Goal: Task Accomplishment & Management: Use online tool/utility

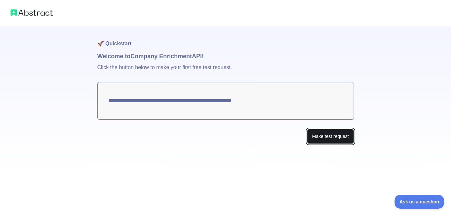
click at [322, 138] on button "Make test request" at bounding box center [330, 136] width 47 height 15
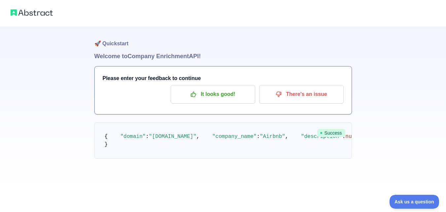
scroll to position [12, 0]
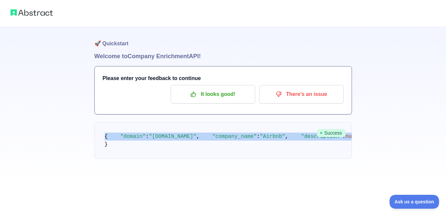
drag, startPoint x: 106, startPoint y: 123, endPoint x: 140, endPoint y: 165, distance: 53.5
click at [425, 139] on span ""year_founded"" at bounding box center [447, 136] width 44 height 6
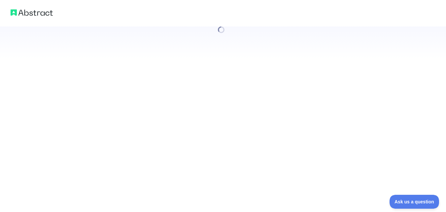
scroll to position [0, 0]
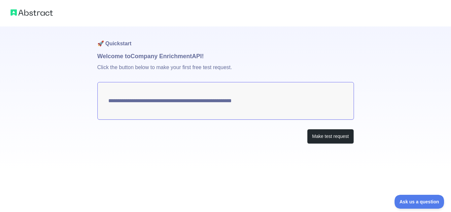
click at [283, 101] on textarea "**********" at bounding box center [225, 101] width 257 height 38
drag, startPoint x: 283, startPoint y: 101, endPoint x: 235, endPoint y: 95, distance: 47.7
click at [235, 95] on textarea "**********" at bounding box center [225, 101] width 257 height 38
drag, startPoint x: 235, startPoint y: 95, endPoint x: 227, endPoint y: 115, distance: 21.2
click at [227, 115] on textarea "**********" at bounding box center [225, 101] width 257 height 38
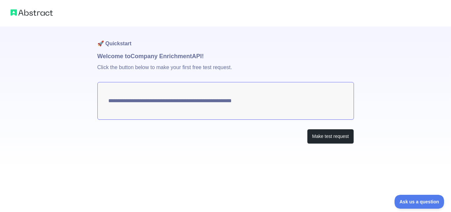
click at [227, 115] on textarea "**********" at bounding box center [225, 101] width 257 height 38
click at [323, 137] on button "Make test request" at bounding box center [330, 136] width 47 height 15
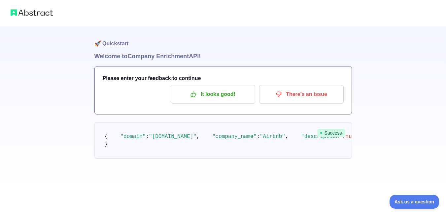
scroll to position [6, 0]
click at [239, 92] on p "It looks good!" at bounding box center [213, 94] width 75 height 11
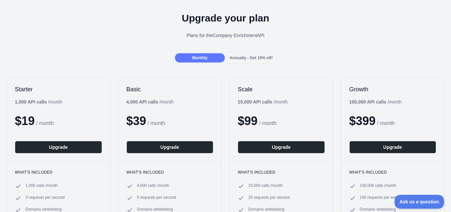
scroll to position [20, 0]
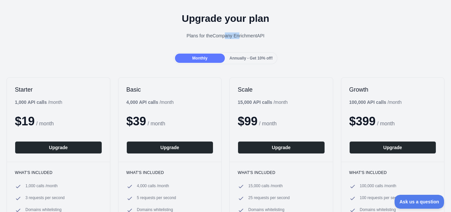
drag, startPoint x: 224, startPoint y: 43, endPoint x: 238, endPoint y: 31, distance: 19.0
click at [238, 31] on div "Upgrade your plan Plans for the Company Enrichment API" at bounding box center [225, 29] width 451 height 48
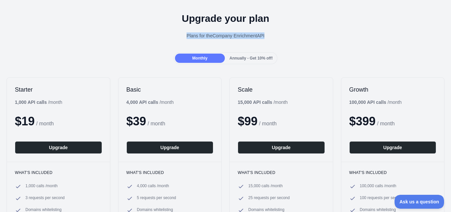
click at [218, 34] on div "Plans for the Company Enrichment API" at bounding box center [225, 35] width 441 height 7
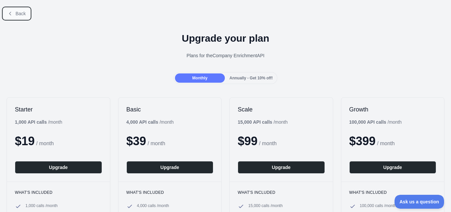
click at [13, 19] on button "Back" at bounding box center [16, 13] width 27 height 11
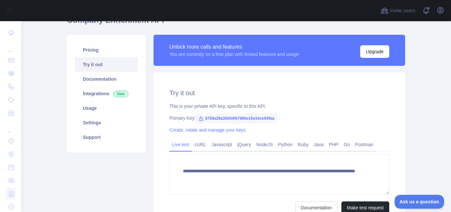
scroll to position [36, 0]
click at [113, 115] on link "Settings" at bounding box center [106, 122] width 63 height 15
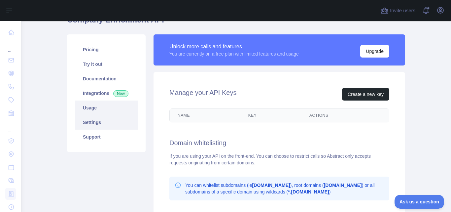
click at [115, 109] on link "Usage" at bounding box center [106, 107] width 63 height 15
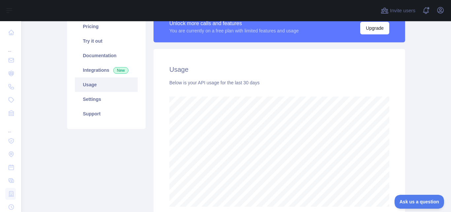
scroll to position [60, 0]
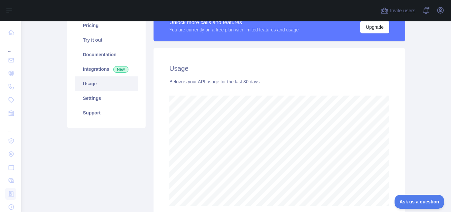
click at [235, 79] on div "Below is your API usage for the last 30 days" at bounding box center [280, 81] width 220 height 7
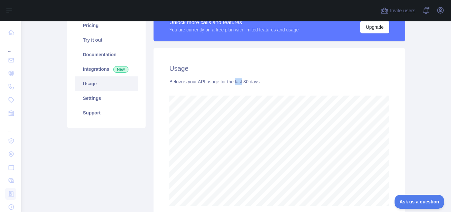
click at [235, 79] on div "Below is your API usage for the last 30 days" at bounding box center [280, 81] width 220 height 7
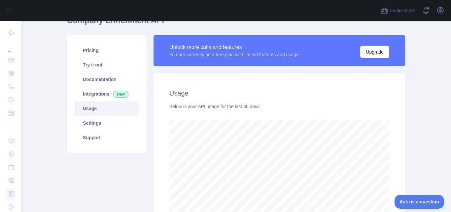
scroll to position [35, 0]
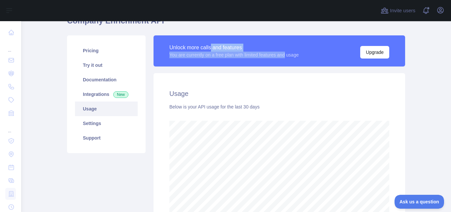
drag, startPoint x: 209, startPoint y: 45, endPoint x: 286, endPoint y: 60, distance: 77.8
click at [286, 60] on div "Unlock more calls and features You are currently on a free plan with limited fe…" at bounding box center [280, 50] width 252 height 31
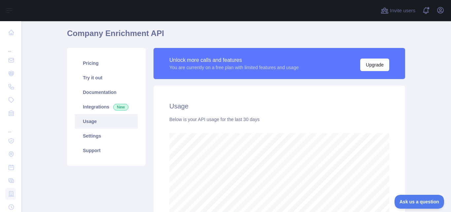
scroll to position [25, 0]
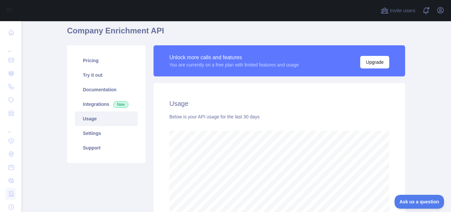
click at [227, 53] on div "Unlock more calls and features You are currently on a free plan with limited fe…" at bounding box center [280, 60] width 252 height 31
click at [236, 60] on div "Unlock more calls and features" at bounding box center [235, 58] width 130 height 8
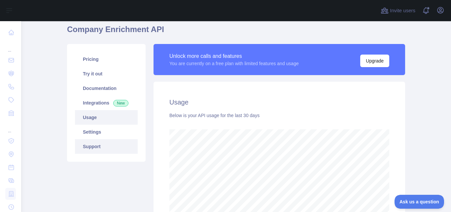
scroll to position [26, 0]
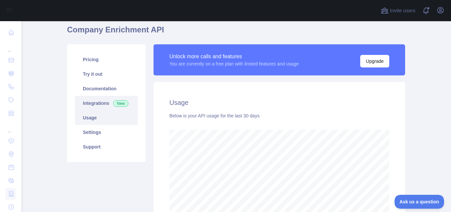
click at [108, 101] on link "Integrations New" at bounding box center [106, 103] width 63 height 15
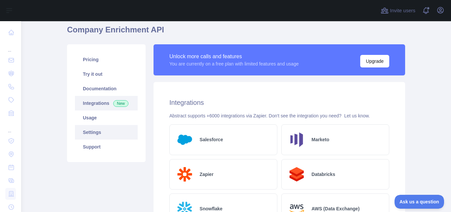
click at [100, 137] on link "Settings" at bounding box center [106, 132] width 63 height 15
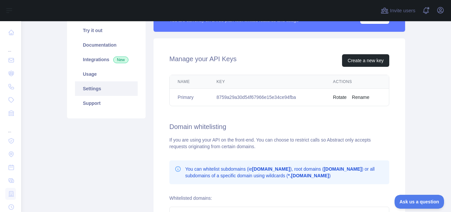
scroll to position [56, 0]
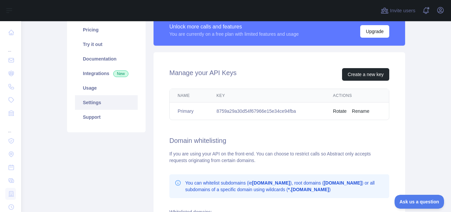
click at [268, 113] on td "8759a29a30d54f67966e15e34ce94fba" at bounding box center [267, 111] width 117 height 18
copy td "8759a29a30d54f67966e15e34ce94fba"
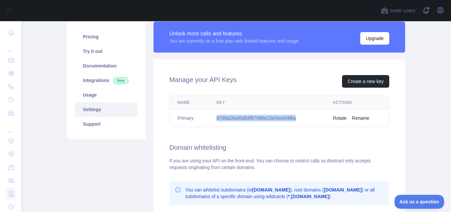
scroll to position [47, 0]
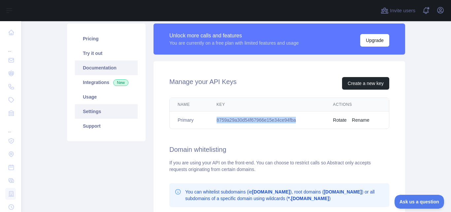
click at [110, 61] on link "Documentation" at bounding box center [106, 67] width 63 height 15
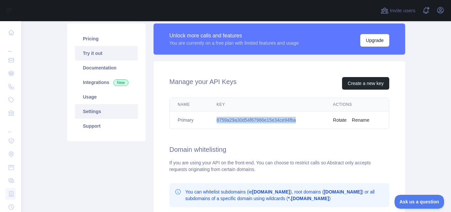
click at [85, 47] on link "Try it out" at bounding box center [106, 53] width 63 height 15
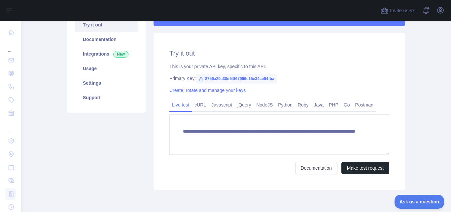
scroll to position [88, 0]
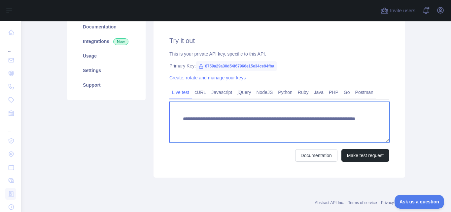
drag, startPoint x: 334, startPoint y: 123, endPoint x: 178, endPoint y: 121, distance: 155.7
click at [178, 121] on textarea "**********" at bounding box center [280, 122] width 220 height 40
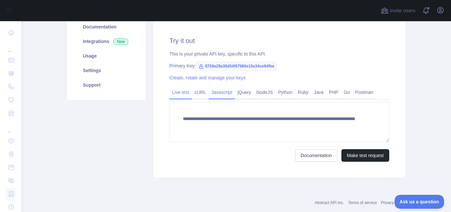
click at [222, 94] on link "Javascript" at bounding box center [222, 92] width 26 height 11
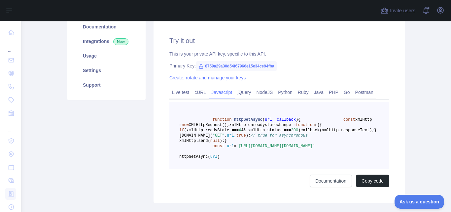
click at [222, 94] on link "Javascript" at bounding box center [222, 92] width 26 height 11
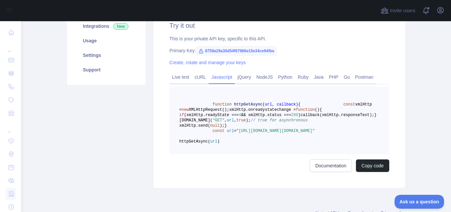
scroll to position [104, 0]
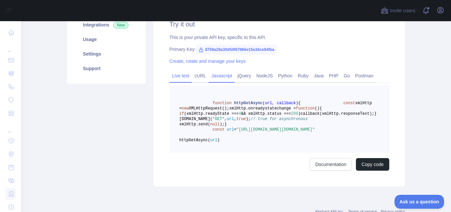
click at [176, 81] on link "Live test" at bounding box center [181, 75] width 22 height 11
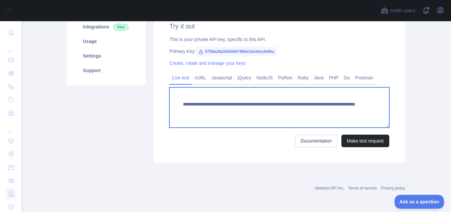
drag, startPoint x: 329, startPoint y: 113, endPoint x: 174, endPoint y: 103, distance: 155.0
click at [174, 103] on textarea "**********" at bounding box center [280, 107] width 220 height 40
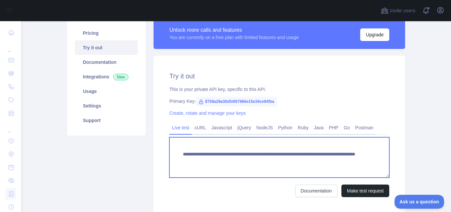
scroll to position [33, 0]
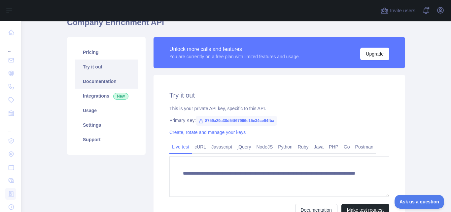
click at [123, 76] on link "Documentation" at bounding box center [106, 81] width 63 height 15
